Goal: Go to known website: Access a specific website the user already knows

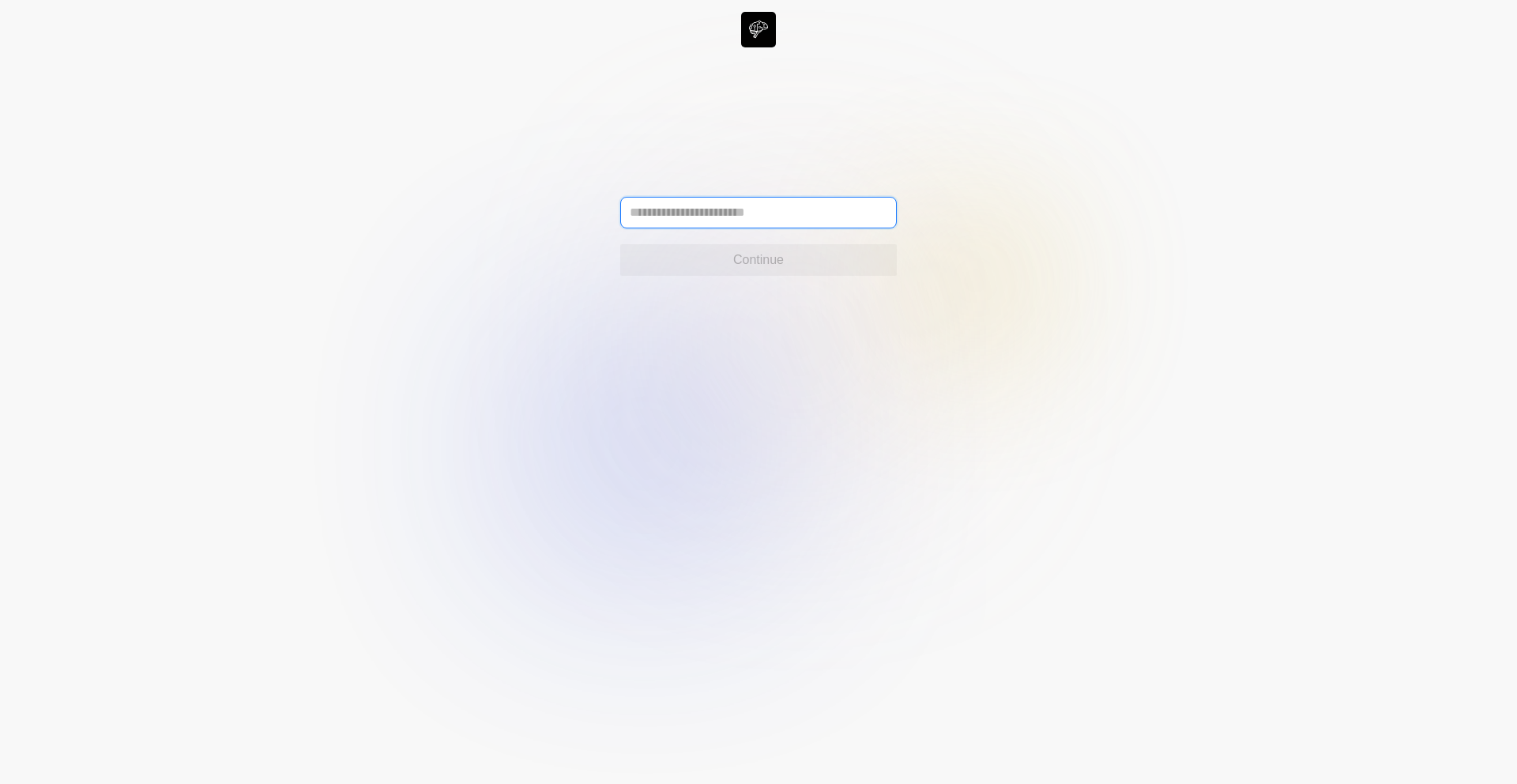
click at [797, 211] on input "text" at bounding box center [758, 213] width 276 height 32
type input "**********"
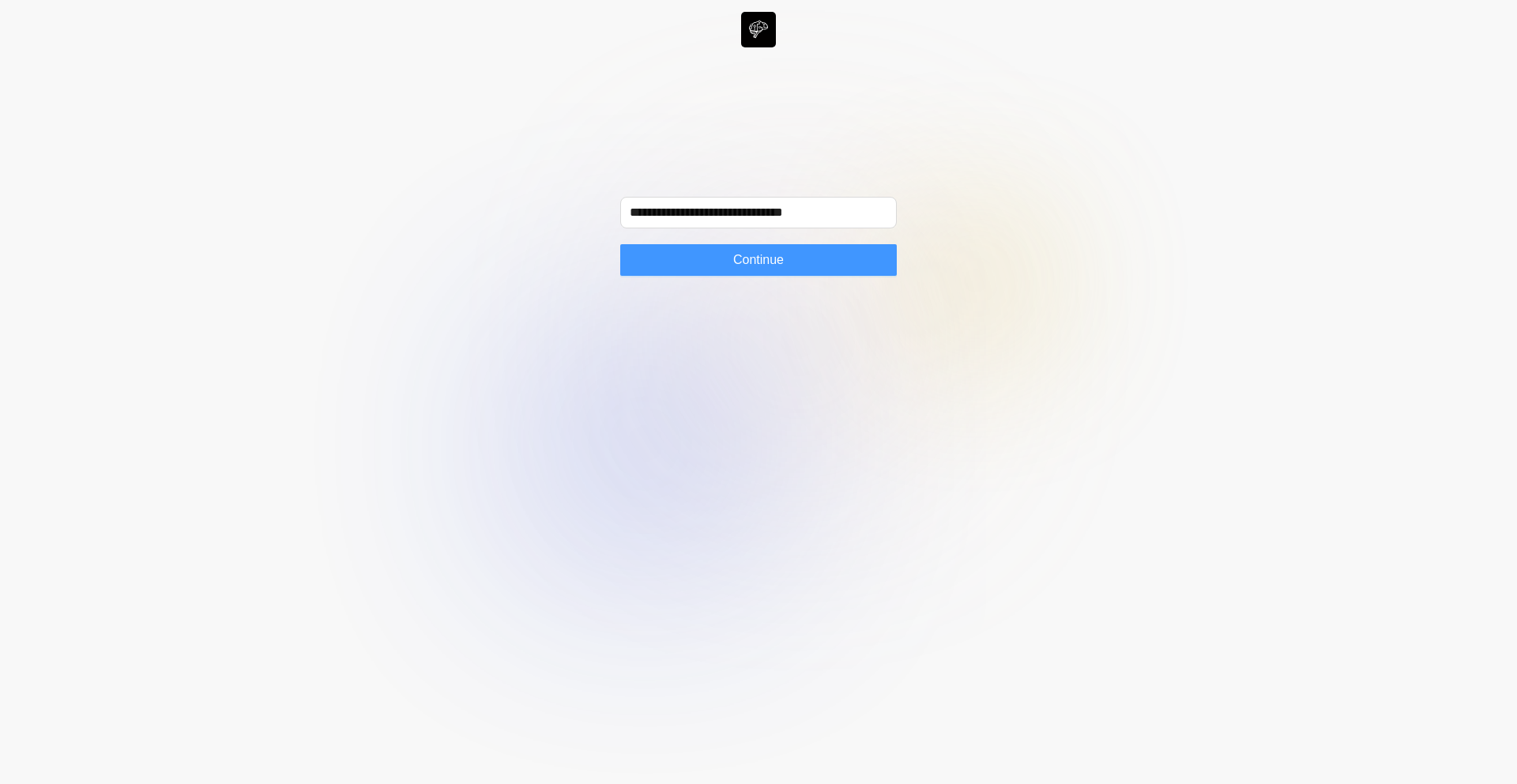
click at [818, 265] on button "Continue" at bounding box center [758, 260] width 276 height 32
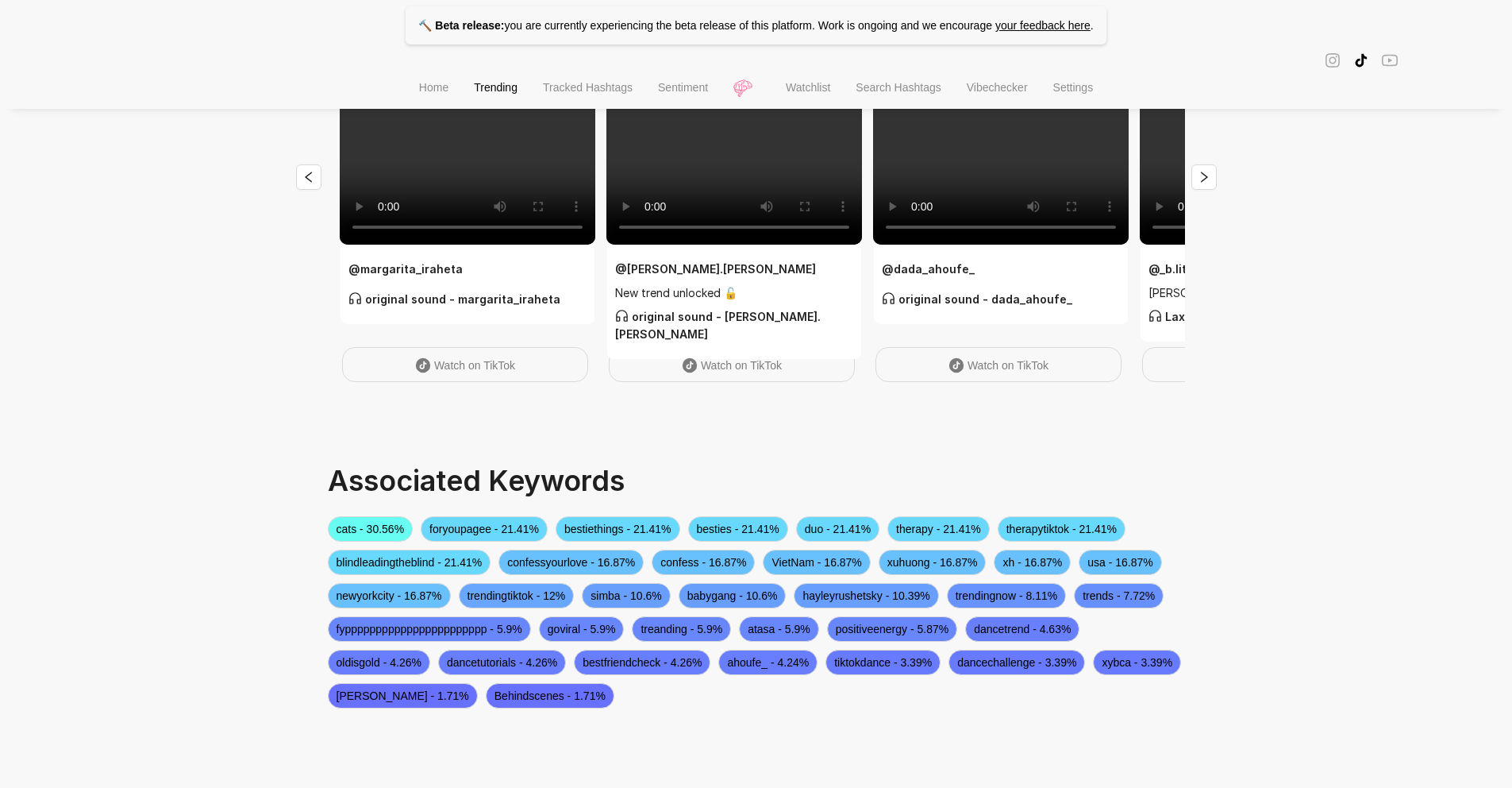
scroll to position [194, 0]
